Goal: Information Seeking & Learning: Learn about a topic

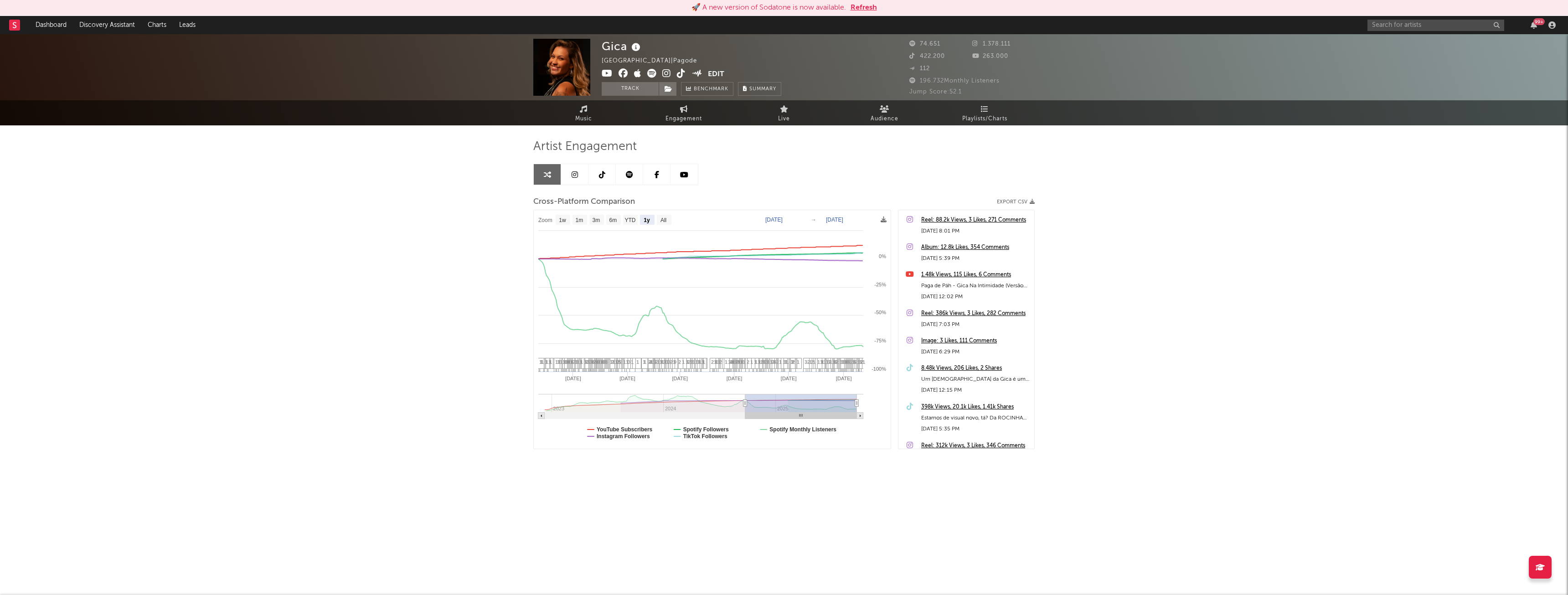
select select "1y"
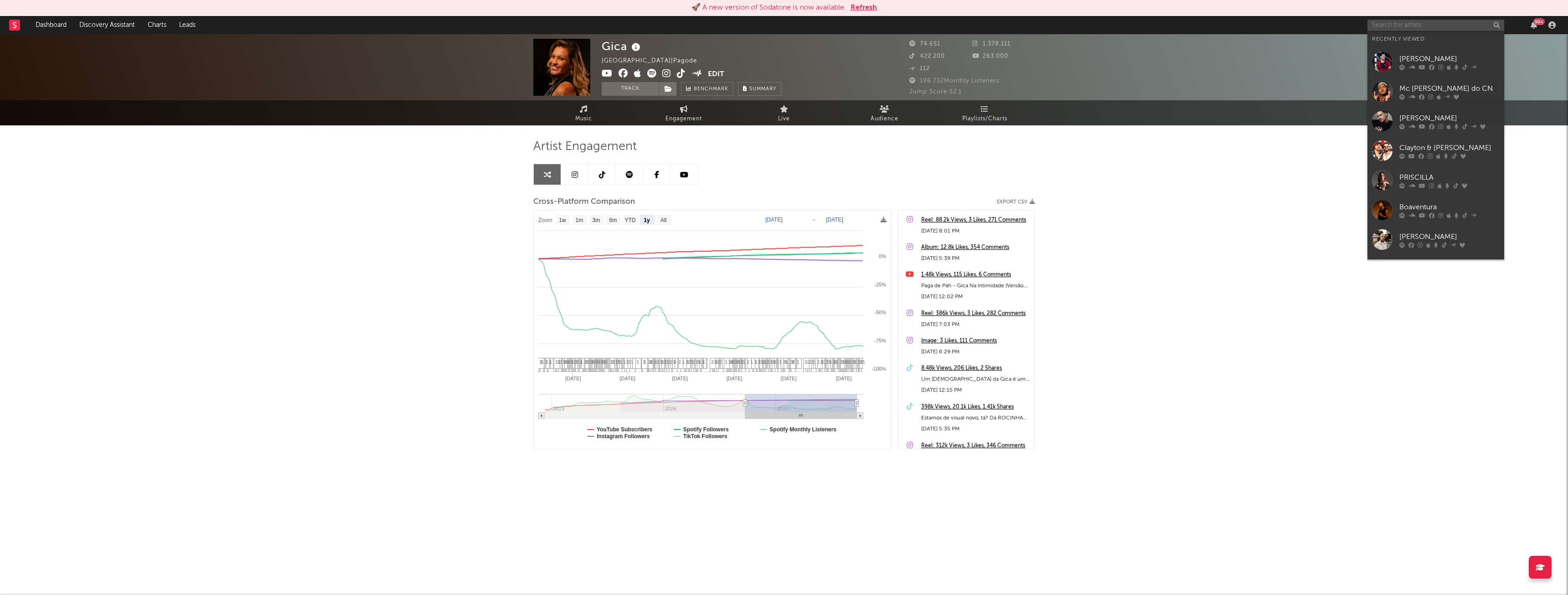
click at [1381, 23] on input "text" at bounding box center [1436, 25] width 137 height 12
type input "raphaela"
click at [1421, 74] on div "[PERSON_NAME]" at bounding box center [1449, 73] width 100 height 11
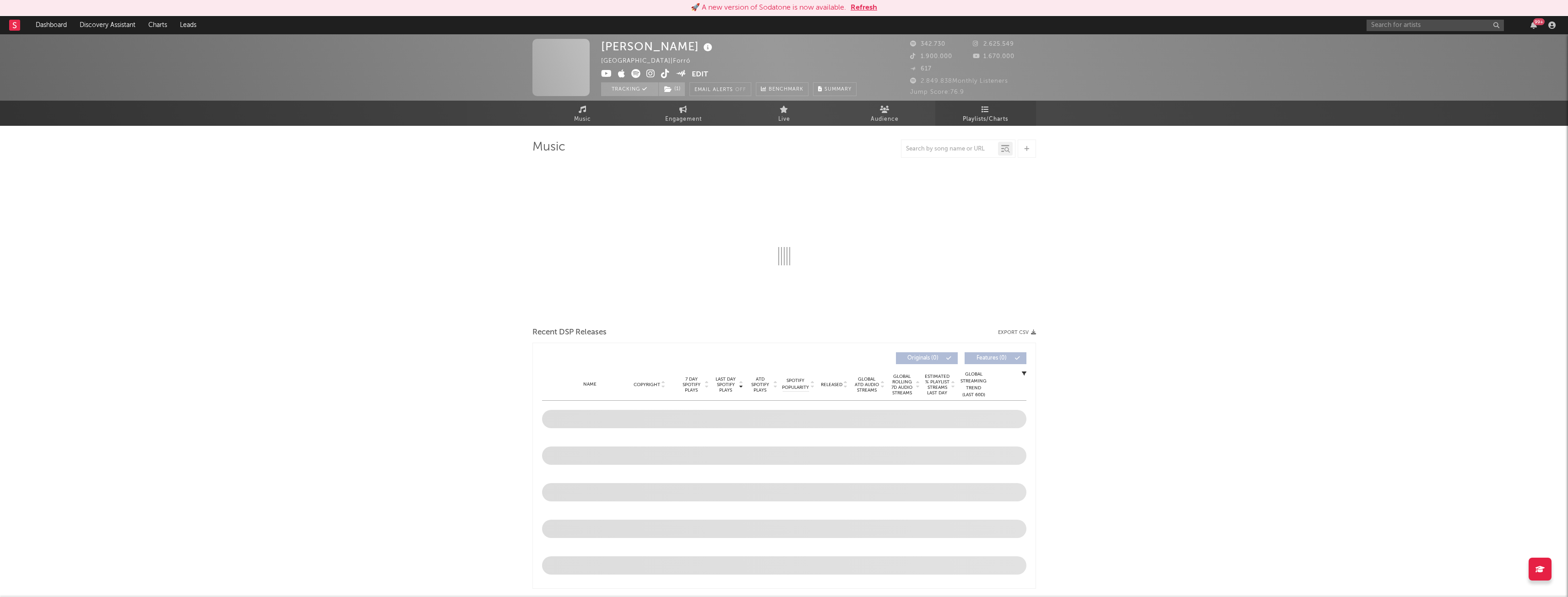
select select "6m"
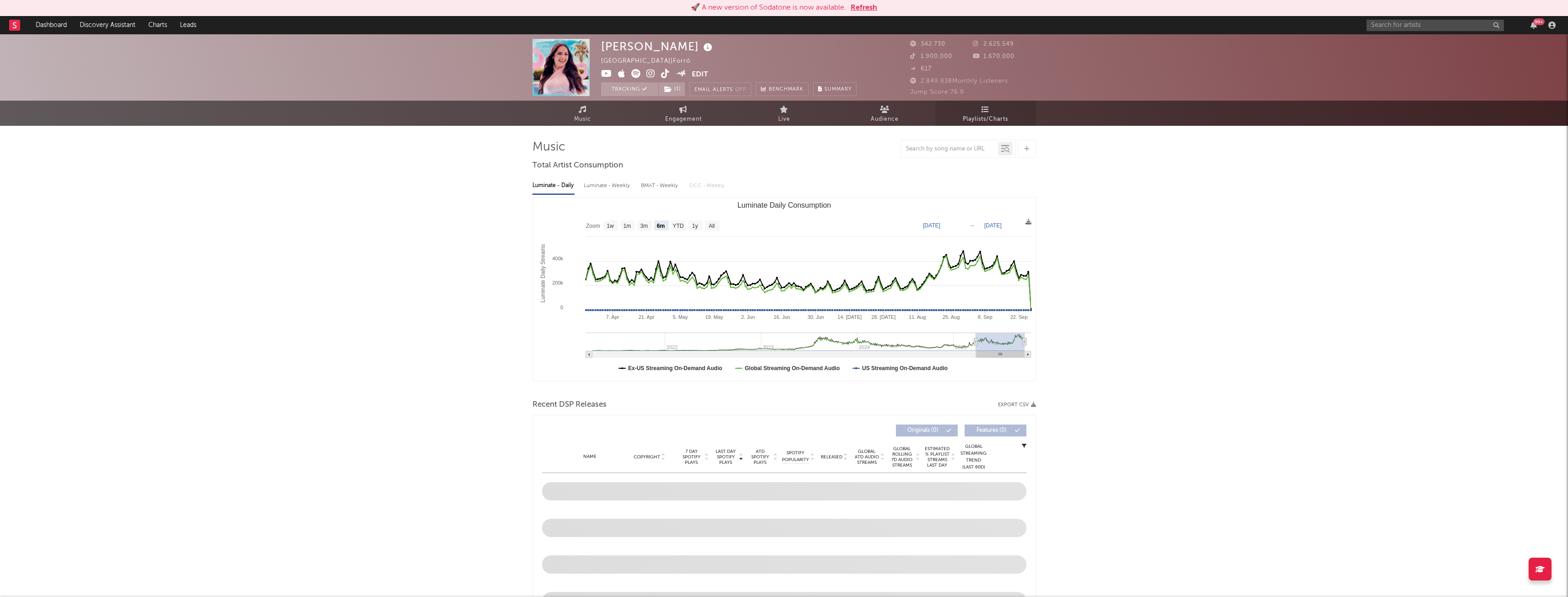
click at [990, 115] on span "Playlists/Charts" at bounding box center [985, 119] width 45 height 11
select select "6m"
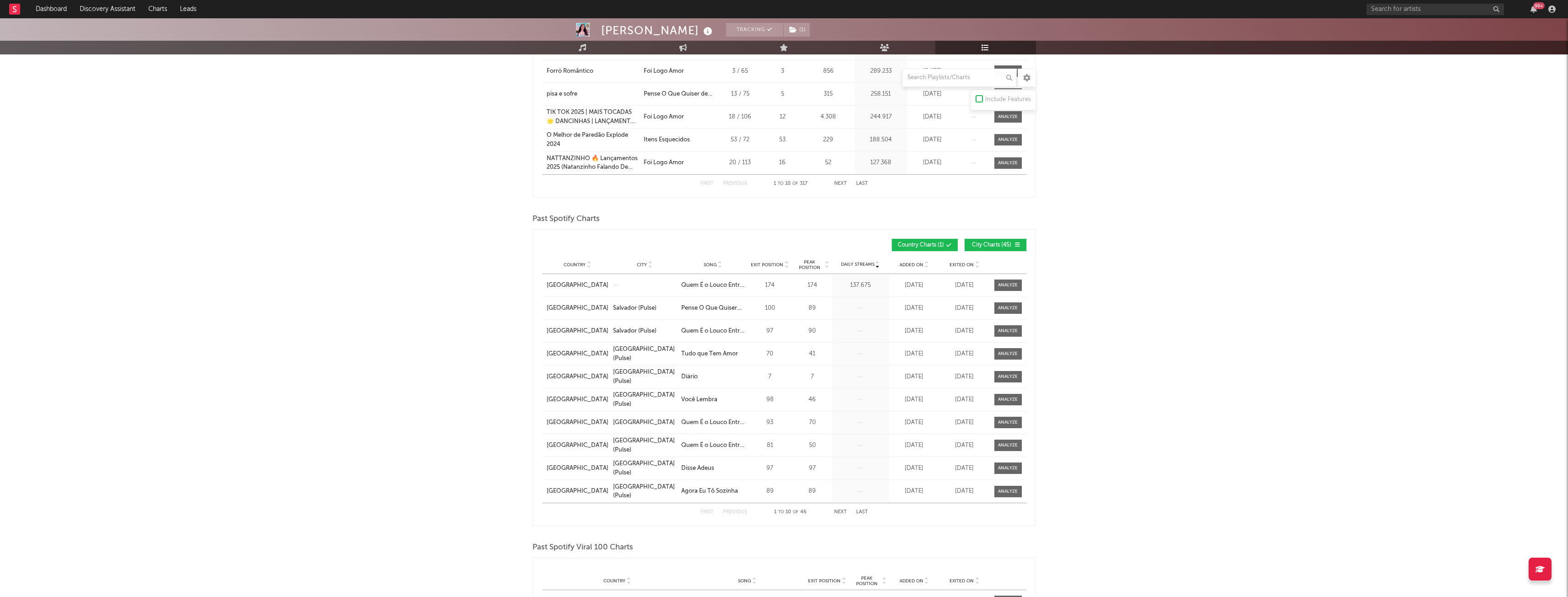
scroll to position [504, 0]
click at [980, 241] on span "City Charts ( 45 )" at bounding box center [992, 242] width 42 height 5
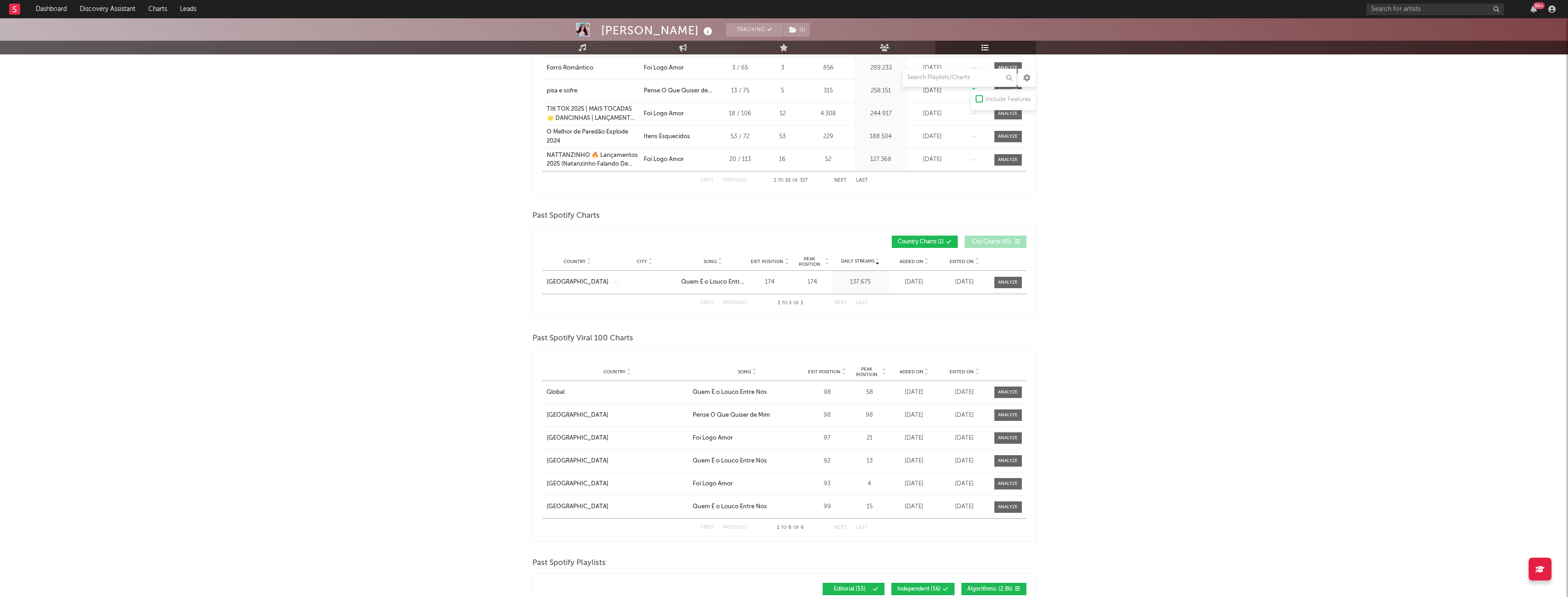
click at [929, 240] on span "Country Charts ( 1 )" at bounding box center [921, 242] width 46 height 5
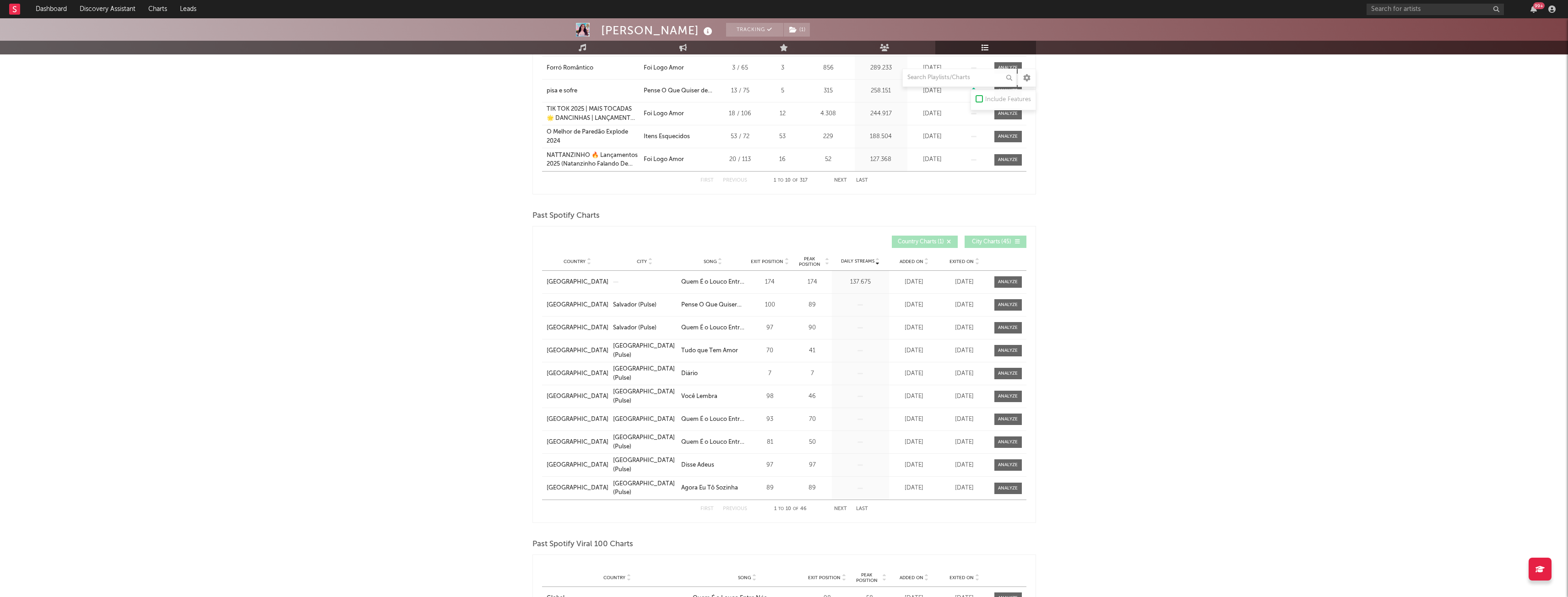
click at [929, 240] on span "Country Charts ( 1 )" at bounding box center [921, 242] width 46 height 5
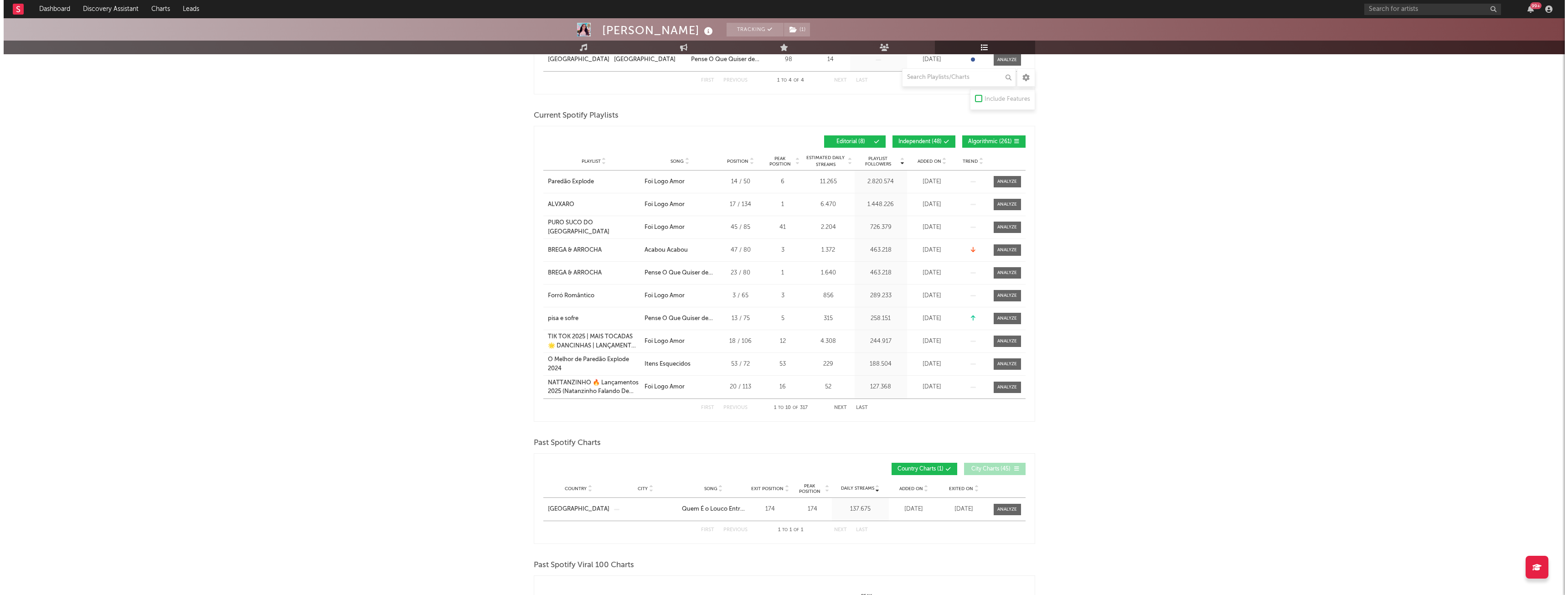
scroll to position [0, 0]
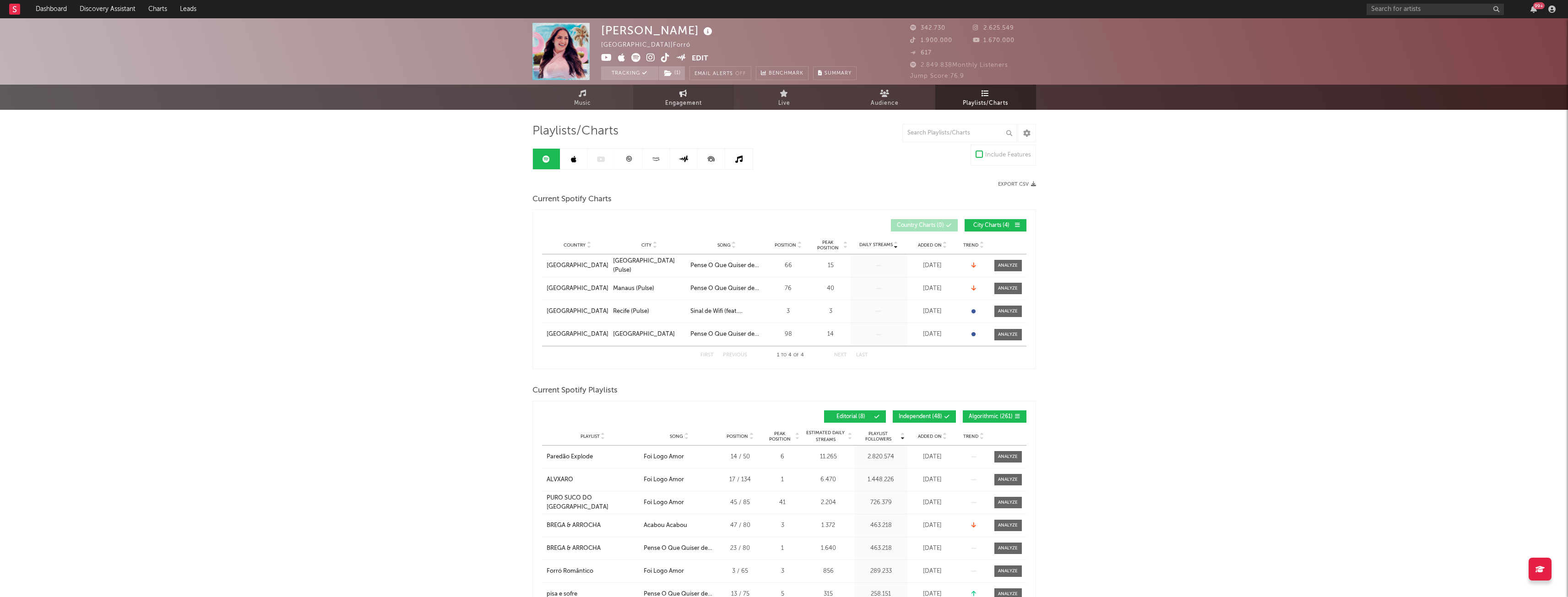
click at [655, 98] on link "Engagement" at bounding box center [683, 97] width 101 height 25
select select "1w"
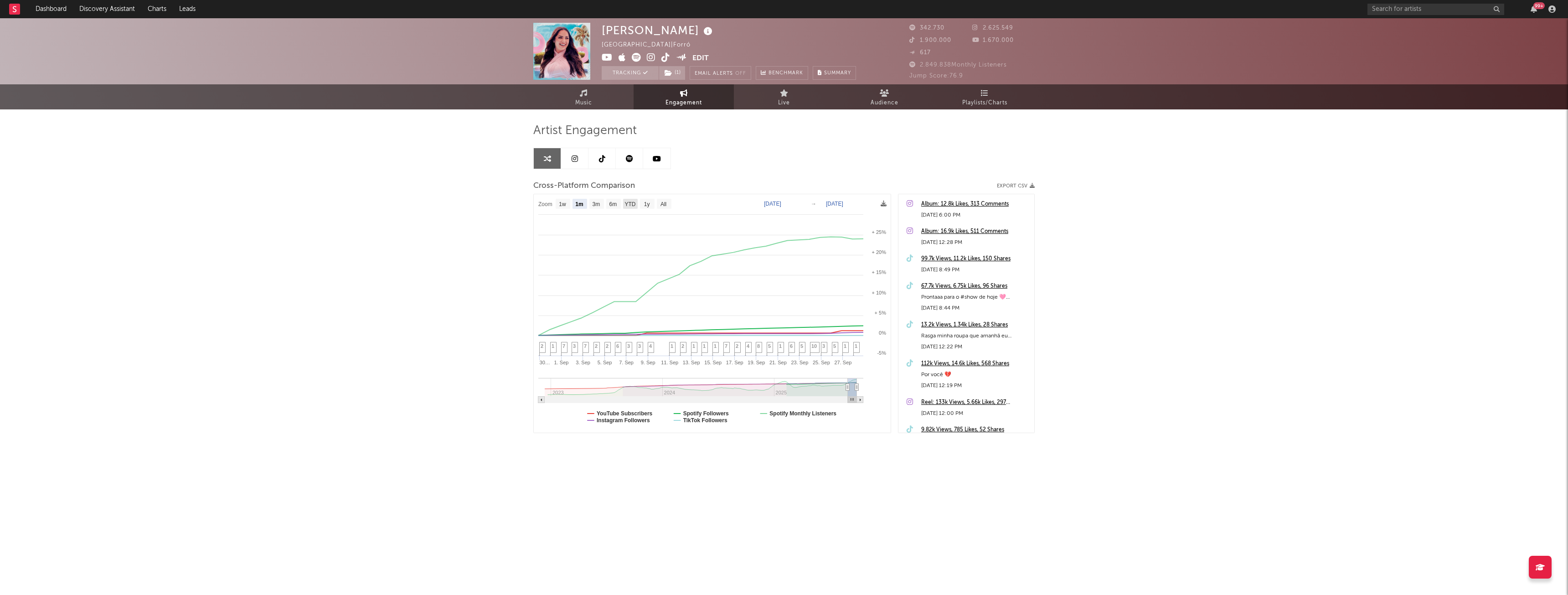
click at [632, 201] on text "YTD" at bounding box center [630, 204] width 11 height 6
select select "YTD"
type input "[DATE]"
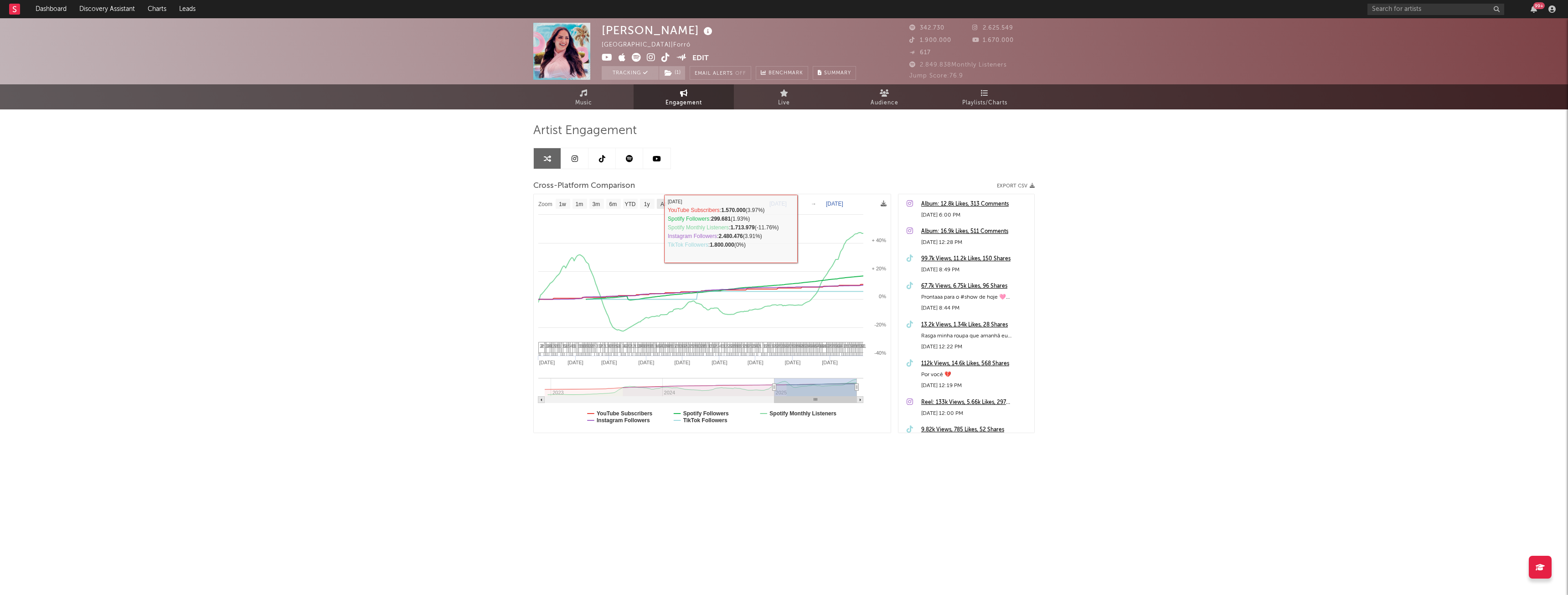
click at [662, 205] on text "All" at bounding box center [663, 204] width 6 height 6
select select "All"
type input "[DATE]"
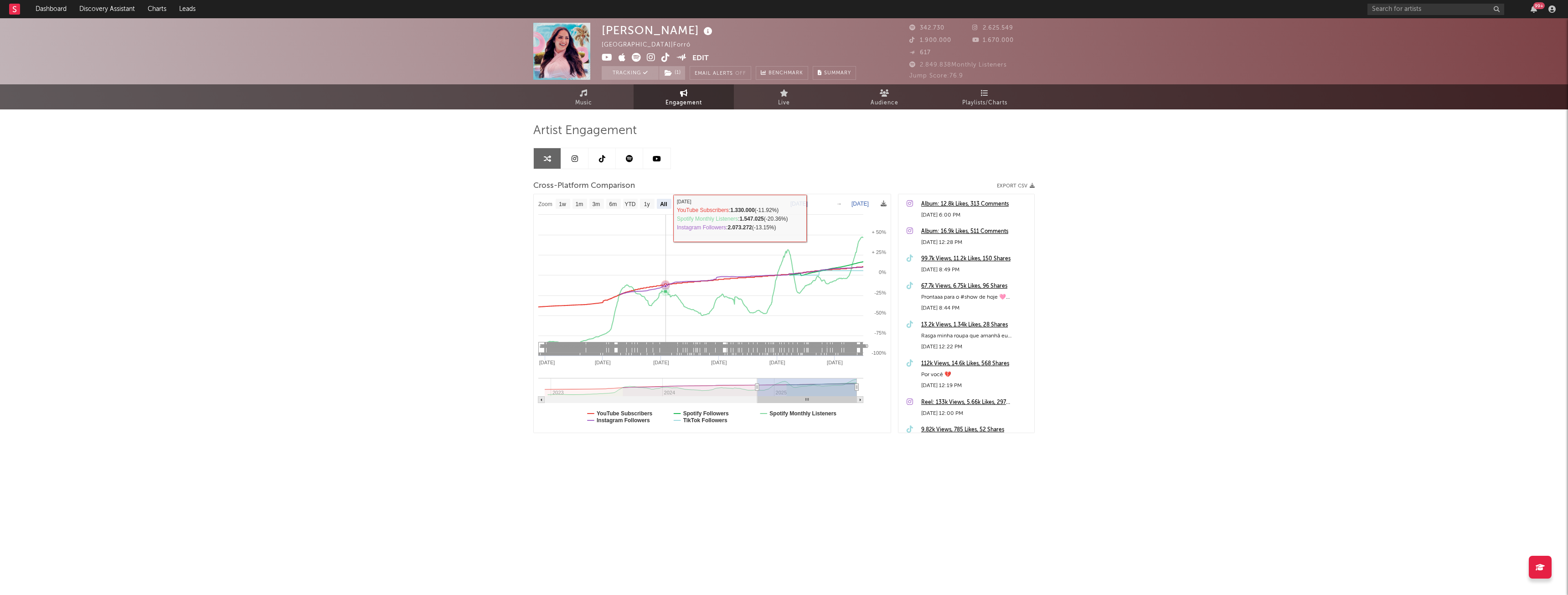
select select "1y"
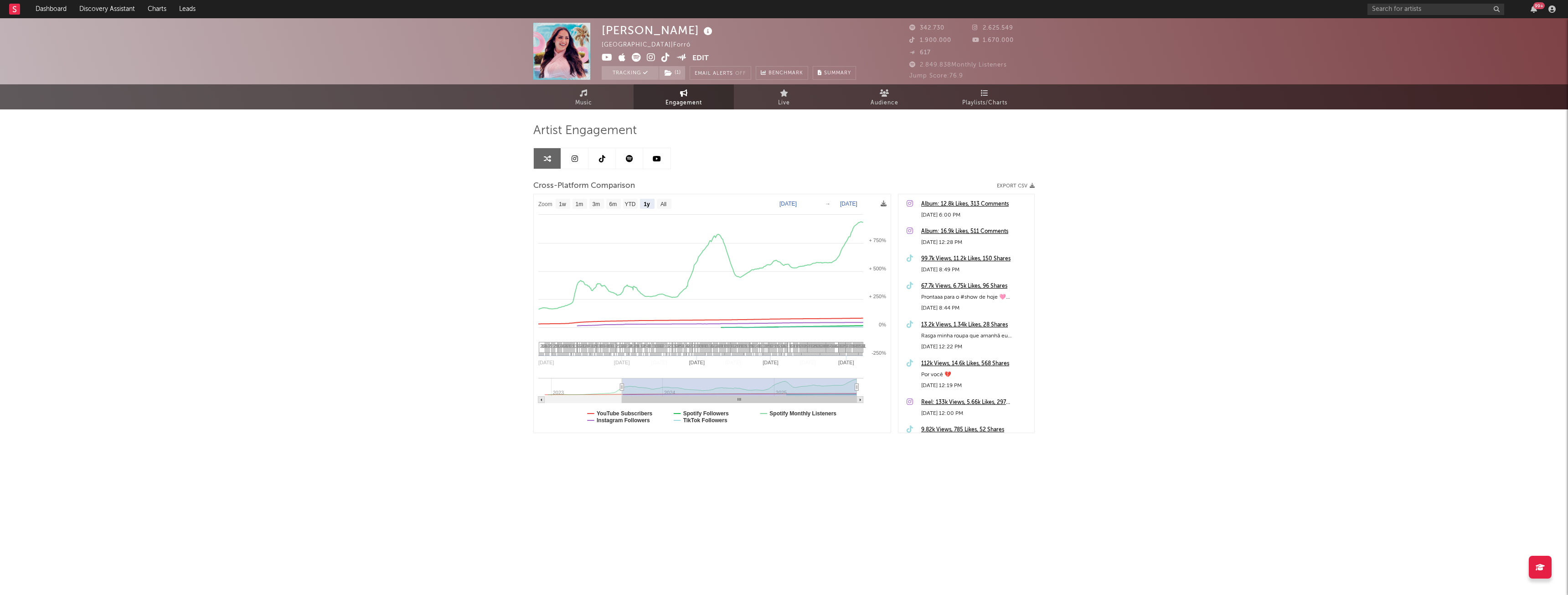
select select "1y"
click at [1110, 220] on div "[PERSON_NAME] [GEOGRAPHIC_DATA] | Forró Edit Tracking ( 1 ) Email Alerts Off Be…" at bounding box center [784, 258] width 1568 height 479
